Goal: Information Seeking & Learning: Check status

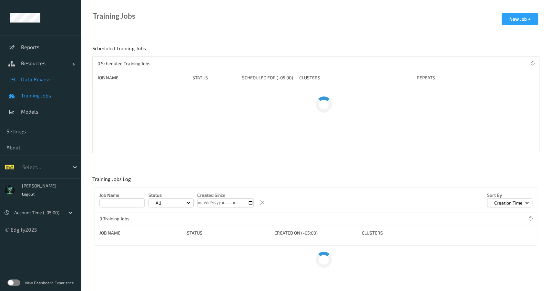
click at [32, 83] on link "Data Review" at bounding box center [40, 79] width 81 height 16
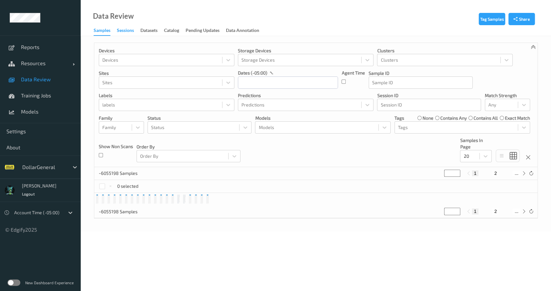
click at [128, 29] on div "Sessions" at bounding box center [125, 31] width 17 height 8
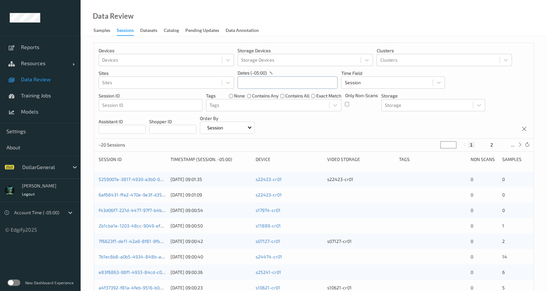
click at [240, 82] on input "text" at bounding box center [288, 82] width 100 height 12
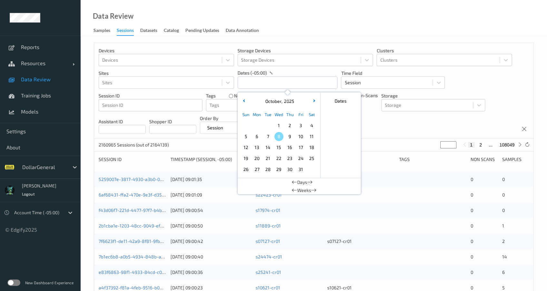
click at [279, 149] on span "15" at bounding box center [279, 147] width 9 height 9
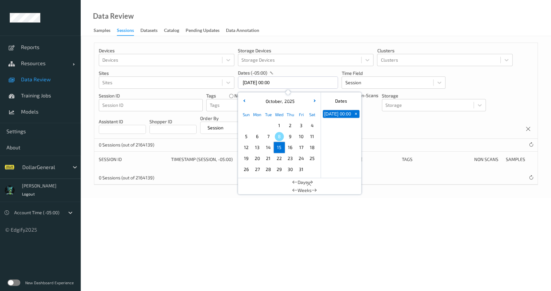
click at [241, 103] on div "[DATE]" at bounding box center [279, 101] width 80 height 6
click at [244, 98] on button "button" at bounding box center [244, 101] width 6 height 6
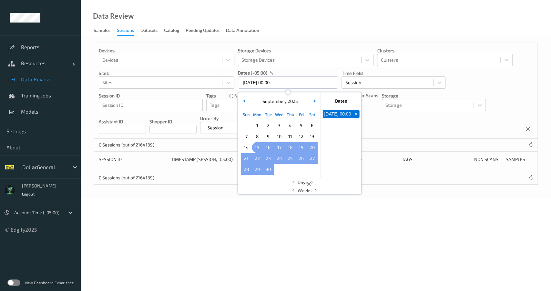
click at [257, 146] on span "15" at bounding box center [257, 147] width 9 height 9
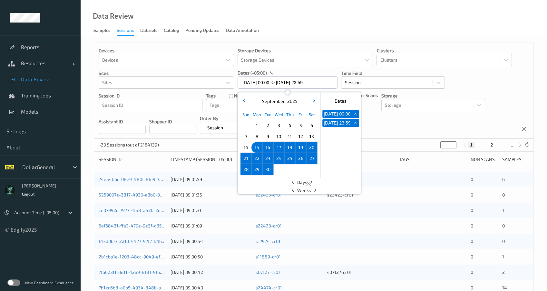
click at [256, 148] on span "15" at bounding box center [257, 147] width 9 height 9
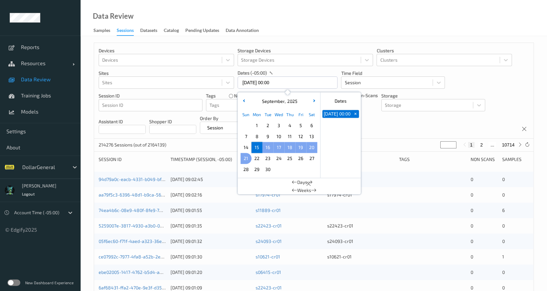
click at [243, 163] on div "21" at bounding box center [246, 158] width 11 height 11
type input "[DATE] 00:00 -> [DATE] 23:59"
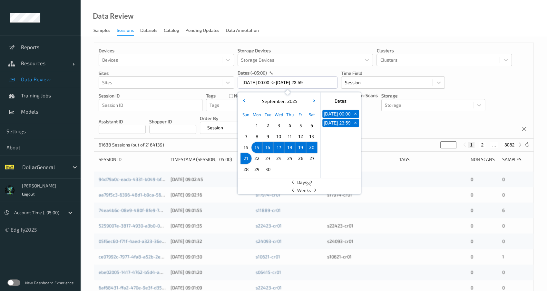
click at [196, 119] on p "Shopper ID" at bounding box center [172, 121] width 47 height 6
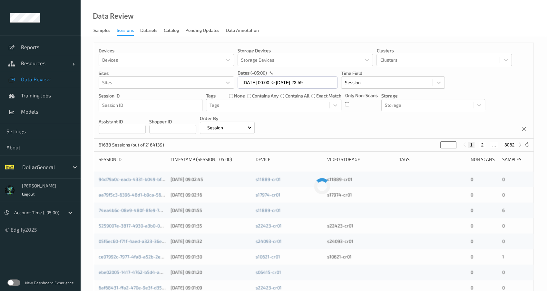
click at [352, 103] on div "Only Non-Scans" at bounding box center [361, 101] width 33 height 19
click at [47, 258] on ul "Reports Resources Devices Clusters Sites Data Review Training Jobs Models Setti…" at bounding box center [40, 145] width 81 height 291
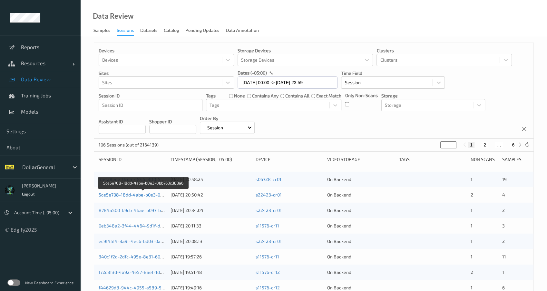
click at [136, 195] on link "5ce5e708-18dd-4abe-b0e3-0bb763c383a6" at bounding box center [144, 194] width 90 height 5
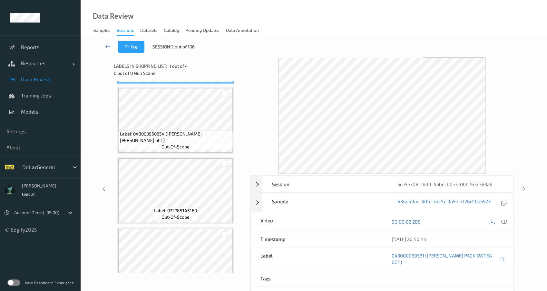
scroll to position [92, 0]
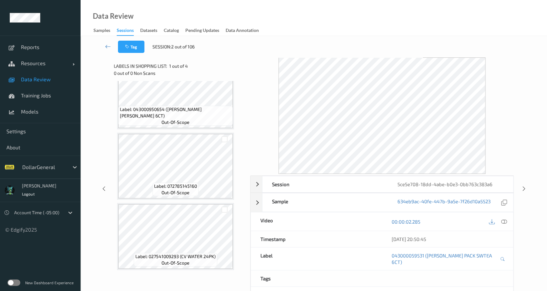
click at [44, 78] on span "Data Review" at bounding box center [47, 79] width 53 height 6
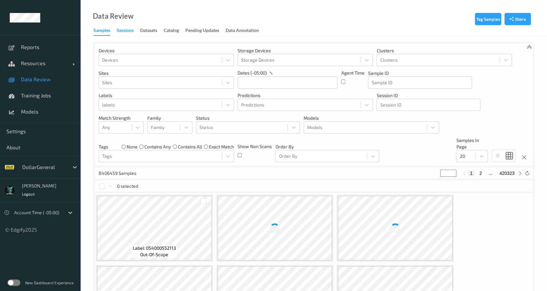
click at [124, 33] on div "Sessions" at bounding box center [125, 31] width 17 height 8
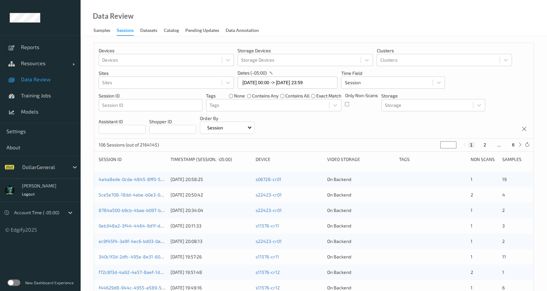
click at [515, 144] on button "6" at bounding box center [513, 145] width 6 height 6
type input "*"
click at [503, 145] on button "5" at bounding box center [500, 145] width 6 height 6
type input "*"
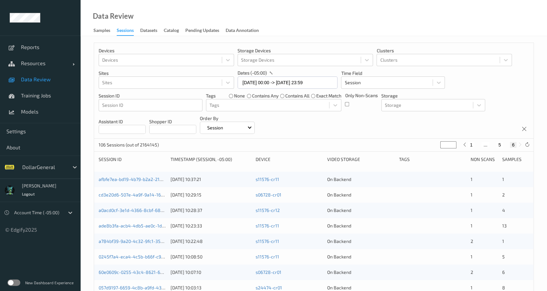
type input "*"
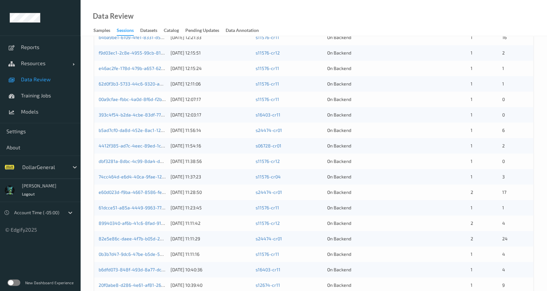
scroll to position [216, 0]
